Goal: Transaction & Acquisition: Register for event/course

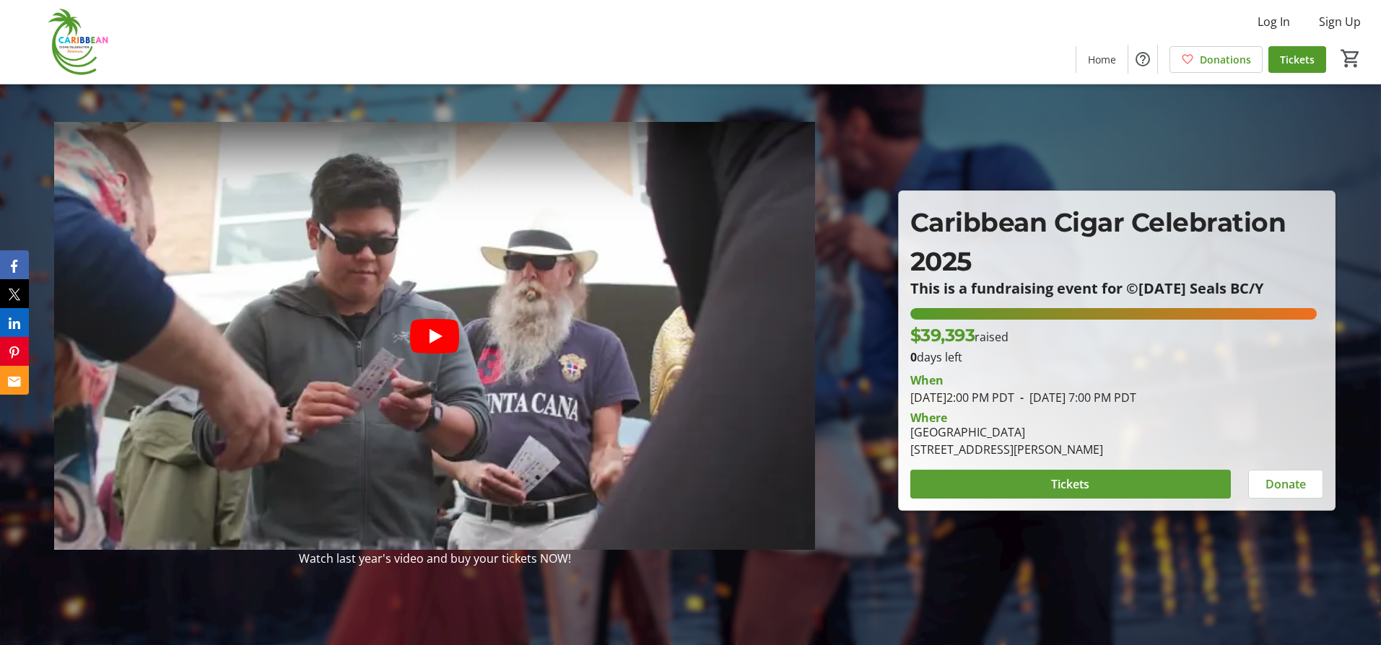
click at [1078, 493] on span "Tickets" at bounding box center [1070, 484] width 38 height 17
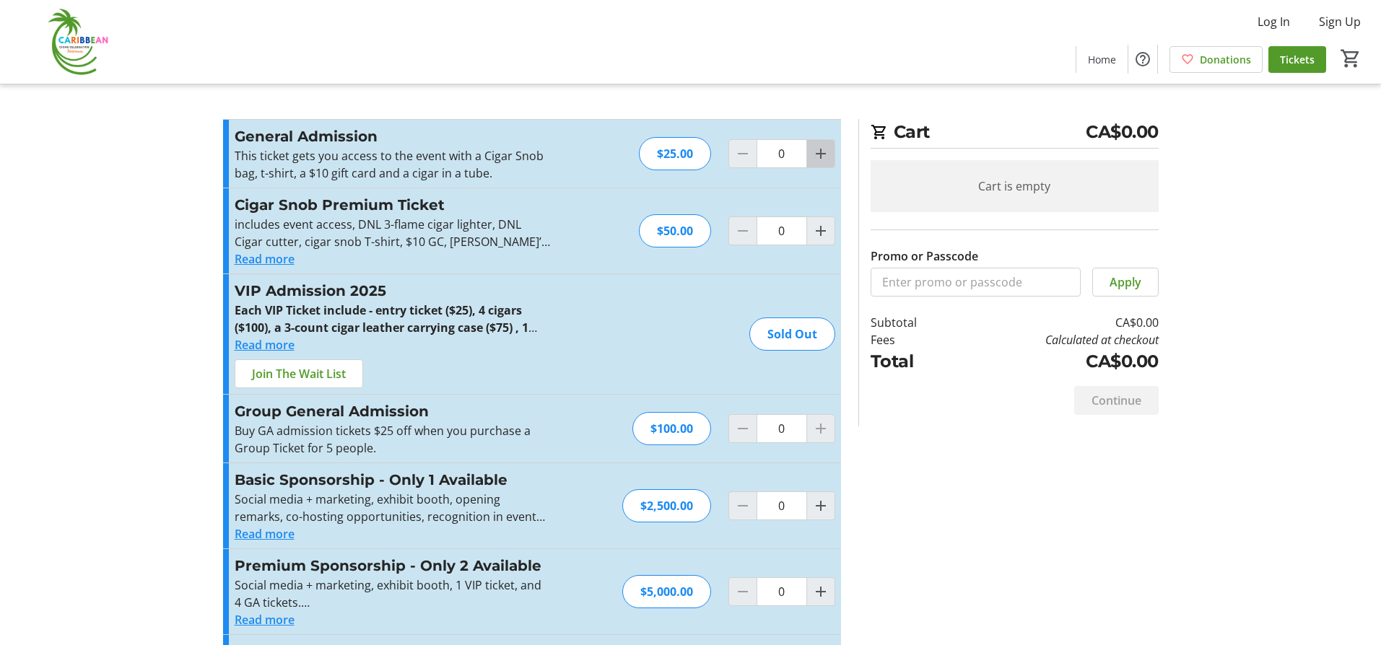
click at [812, 162] on mat-icon "Increment by one" at bounding box center [820, 153] width 17 height 17
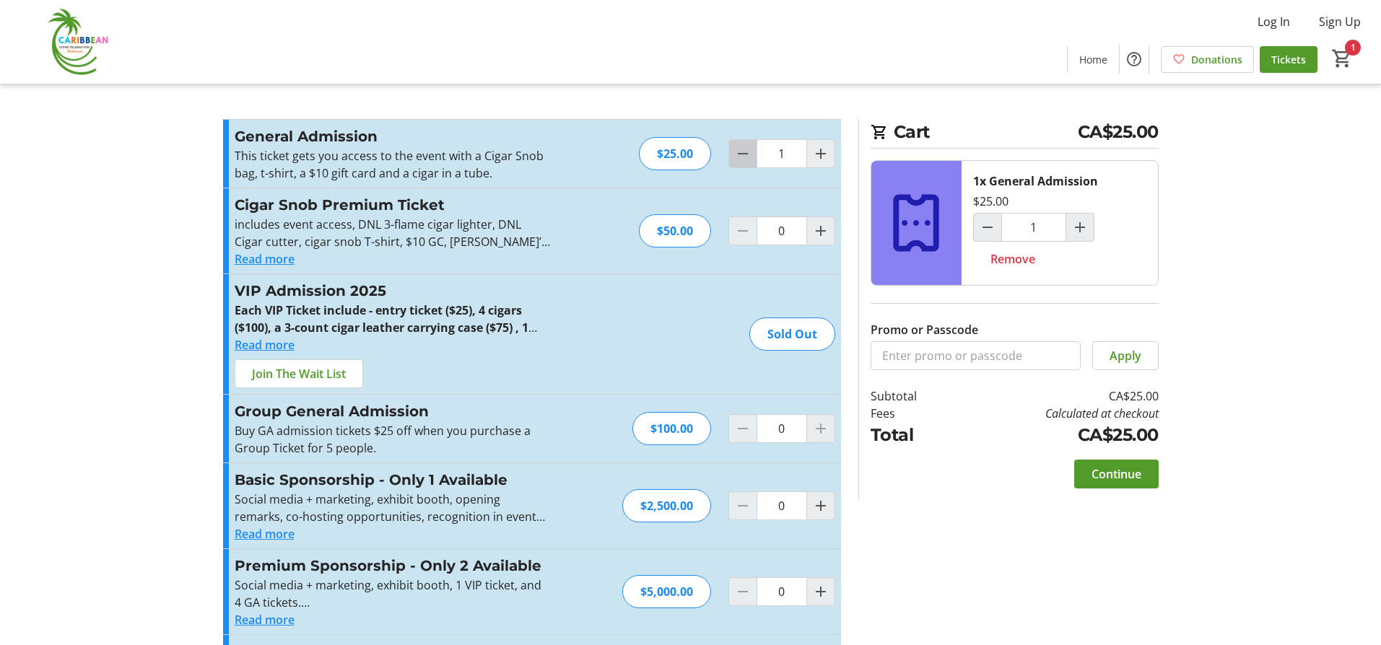
click at [745, 162] on mat-icon "Decrement by one" at bounding box center [742, 153] width 17 height 17
type input "0"
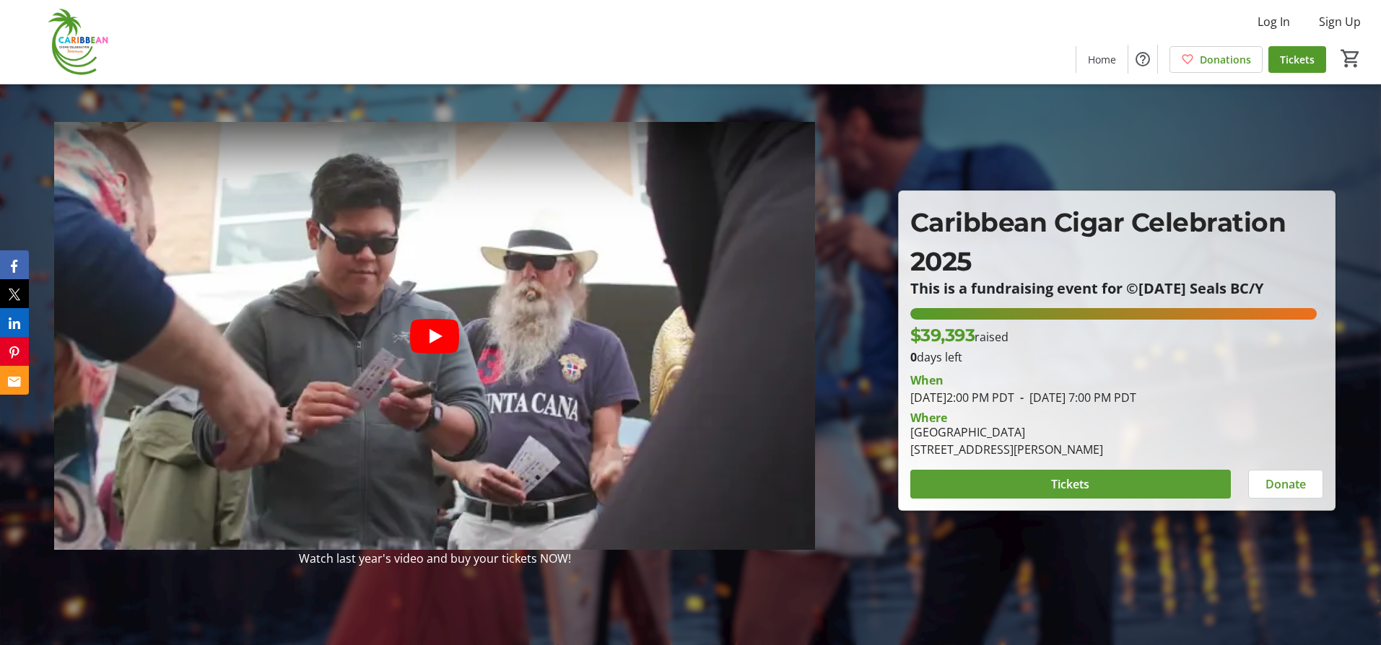
click at [1087, 502] on span at bounding box center [1070, 484] width 321 height 35
